Goal: Information Seeking & Learning: Learn about a topic

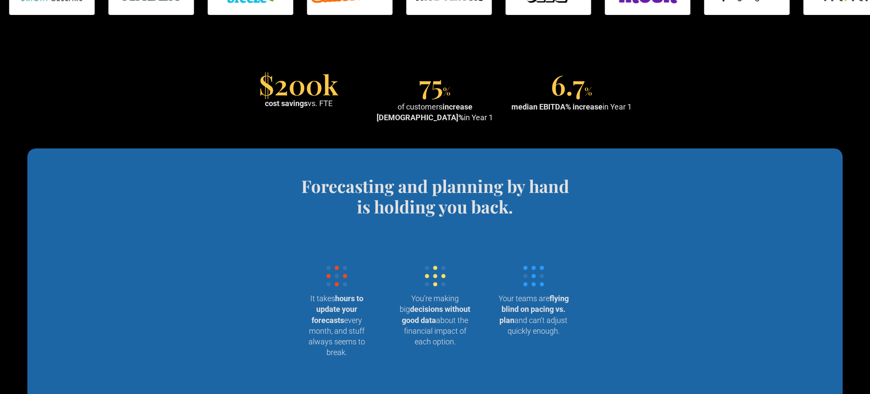
scroll to position [881, 0]
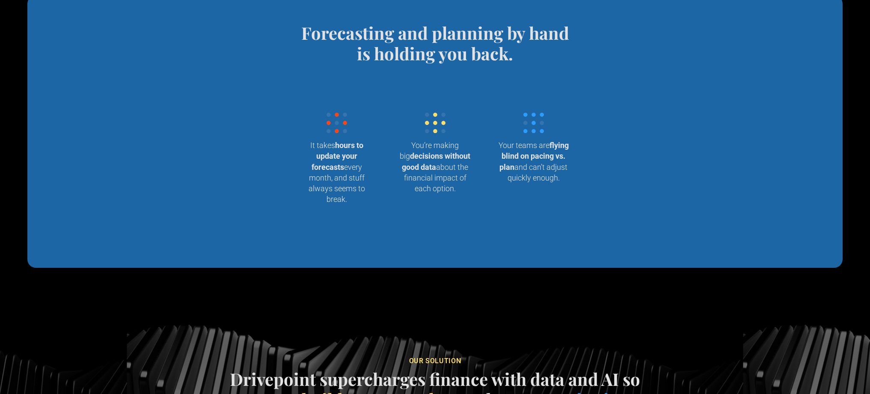
drag, startPoint x: 287, startPoint y: 140, endPoint x: 379, endPoint y: 209, distance: 115.6
click at [379, 209] on div "Forecasting and planning by hand is holding you back. Wrangling data into your …" at bounding box center [435, 132] width 316 height 218
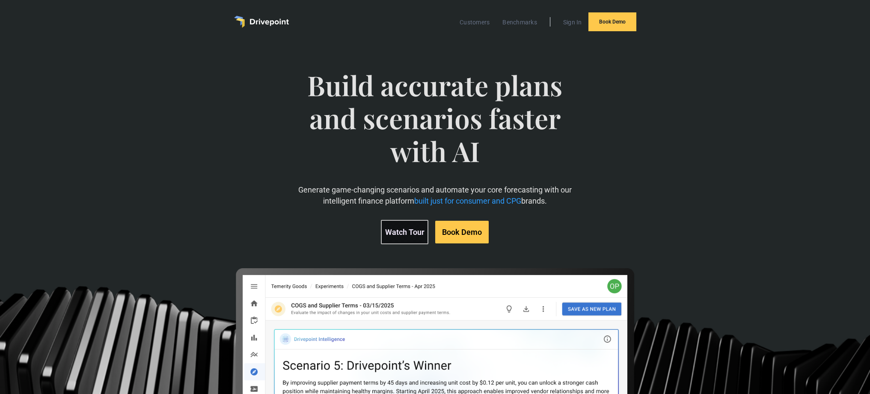
scroll to position [0, 0]
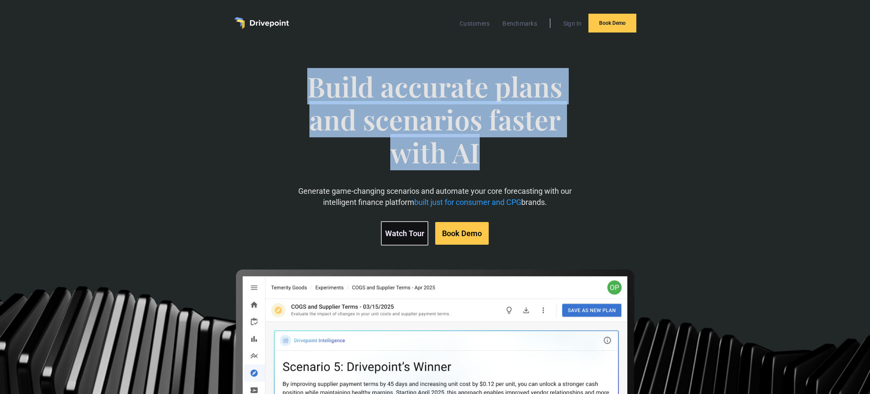
drag, startPoint x: 492, startPoint y: 161, endPoint x: 282, endPoint y: 95, distance: 220.8
click at [282, 95] on div "Build accurate plans and scenarios faster with AI Generate game-changing scenar…" at bounding box center [435, 268] width 502 height 431
click at [521, 25] on link "Benchmarks" at bounding box center [519, 23] width 43 height 11
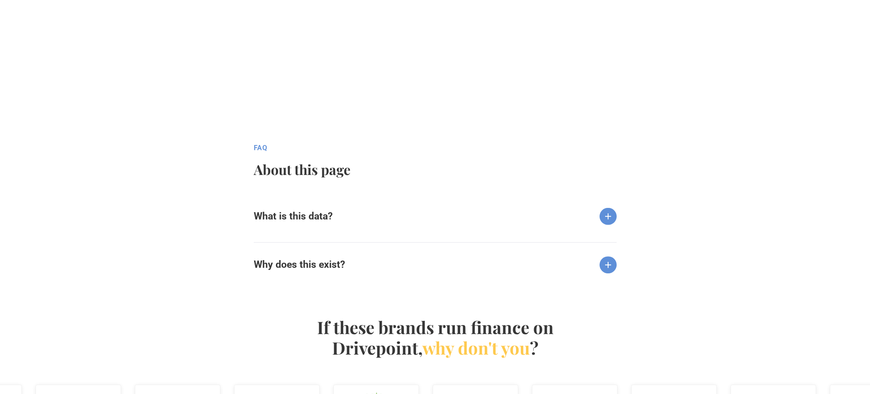
scroll to position [773, 0]
click at [439, 219] on div "What is this data?" at bounding box center [435, 209] width 363 height 31
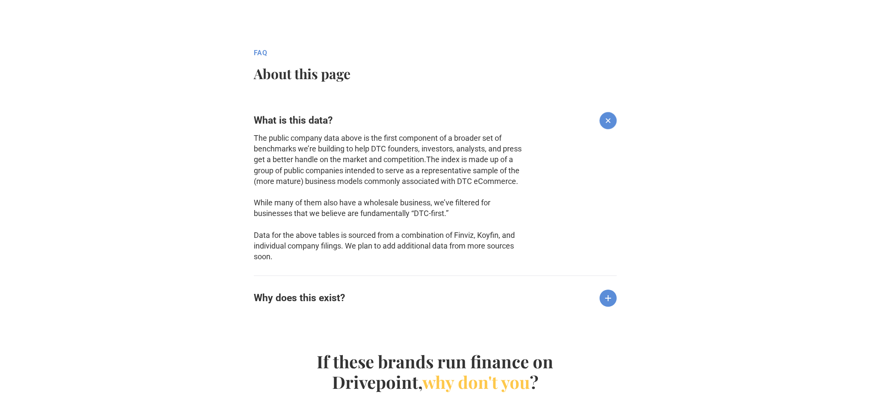
scroll to position [938, 0]
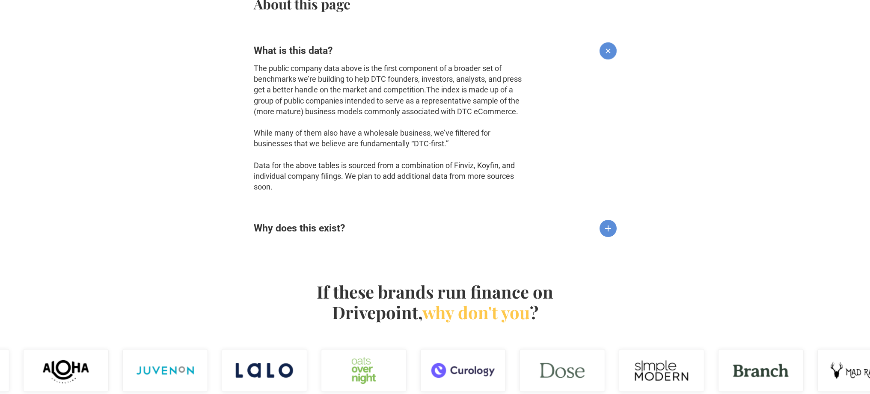
click at [440, 237] on div "Why does this exist?" at bounding box center [435, 221] width 363 height 31
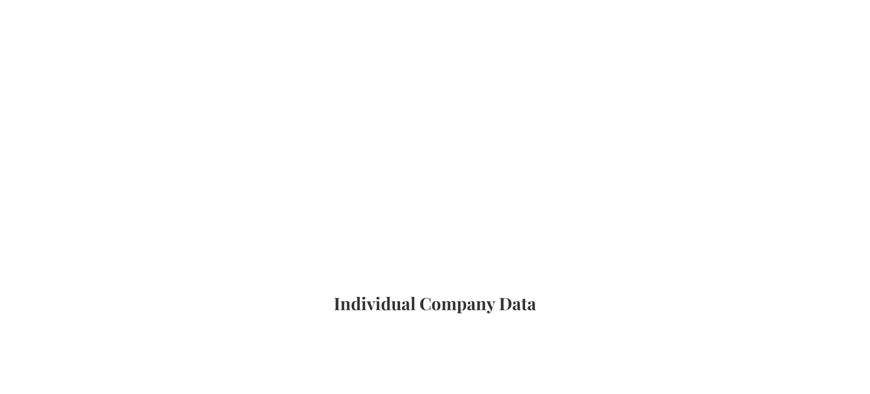
scroll to position [0, 0]
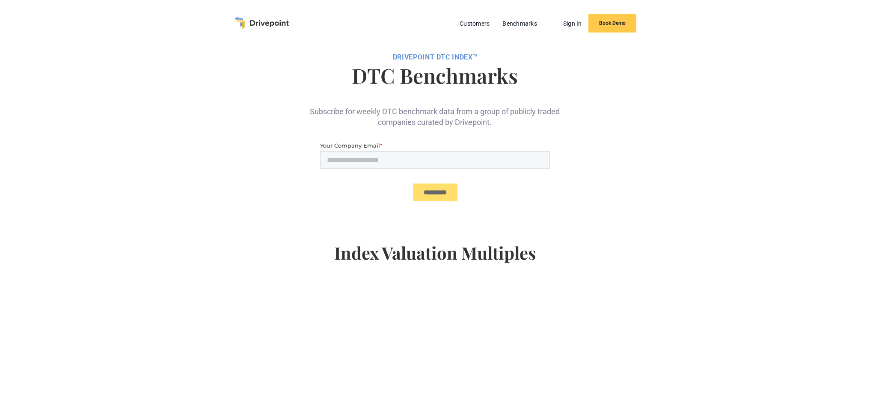
click at [272, 27] on img "home" at bounding box center [261, 23] width 55 height 12
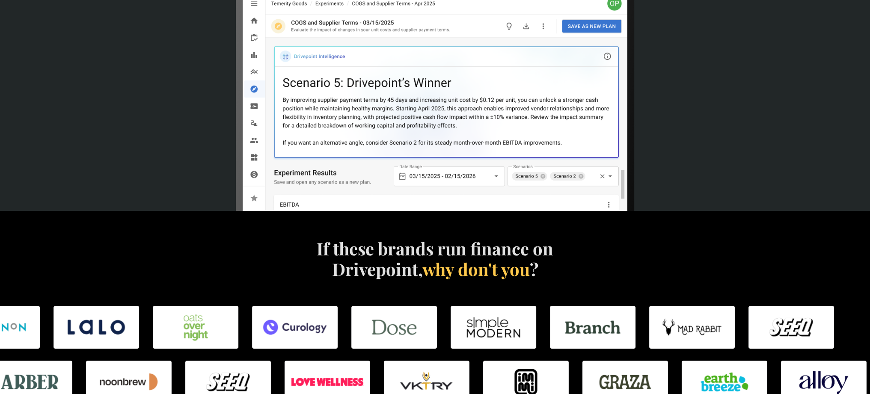
scroll to position [243, 0]
